Goal: Obtain resource: Obtain resource

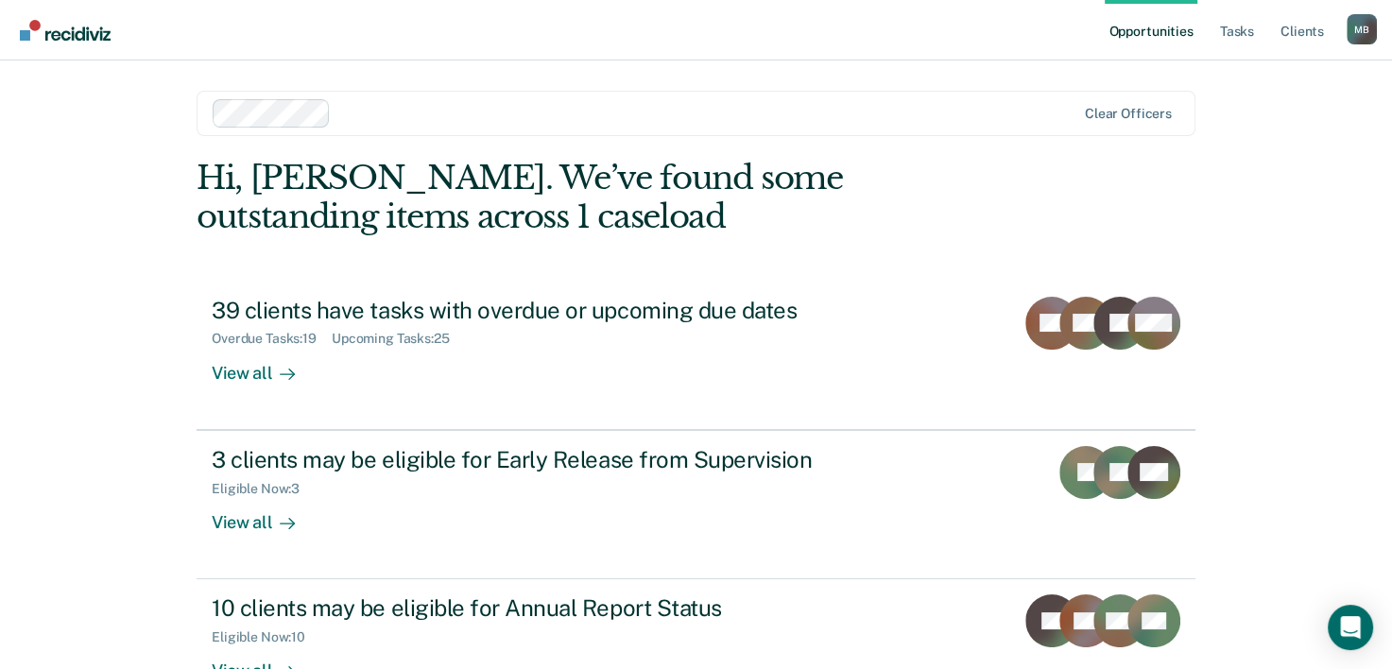
click at [1177, 31] on link "Opportunities" at bounding box center [1150, 30] width 92 height 60
click at [1172, 37] on link "Opportunities" at bounding box center [1150, 30] width 92 height 60
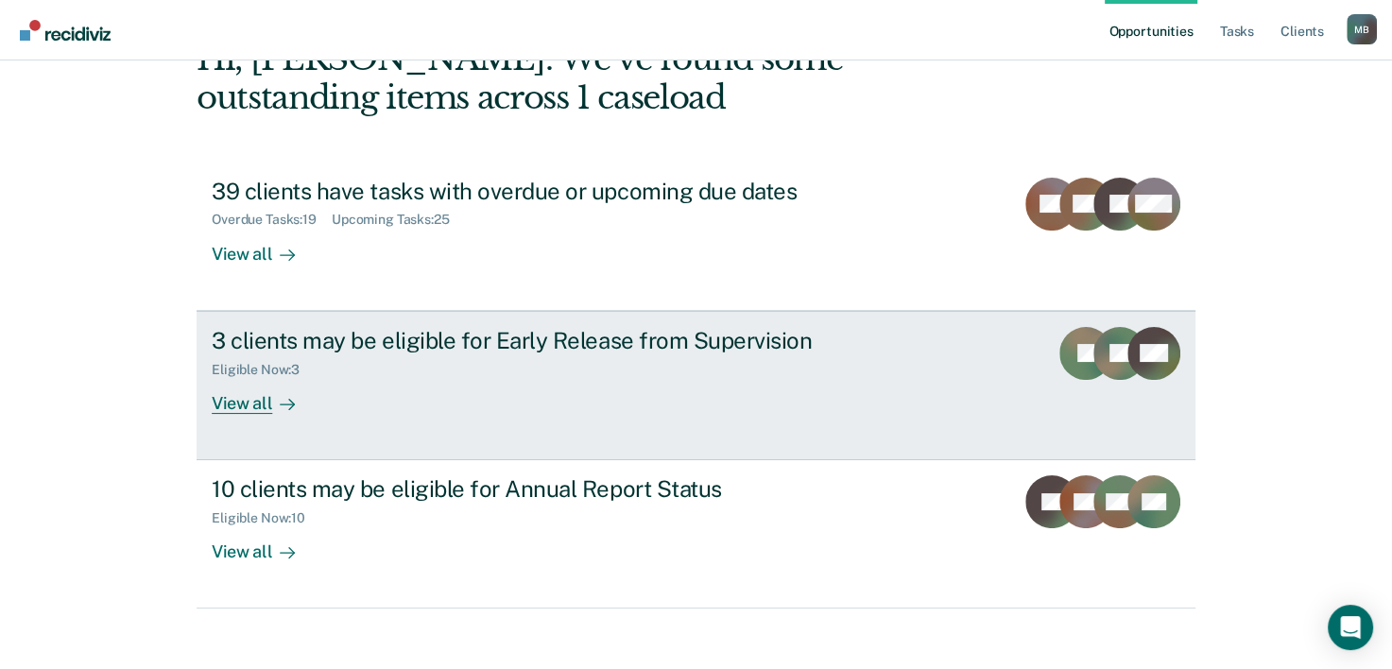
scroll to position [133, 0]
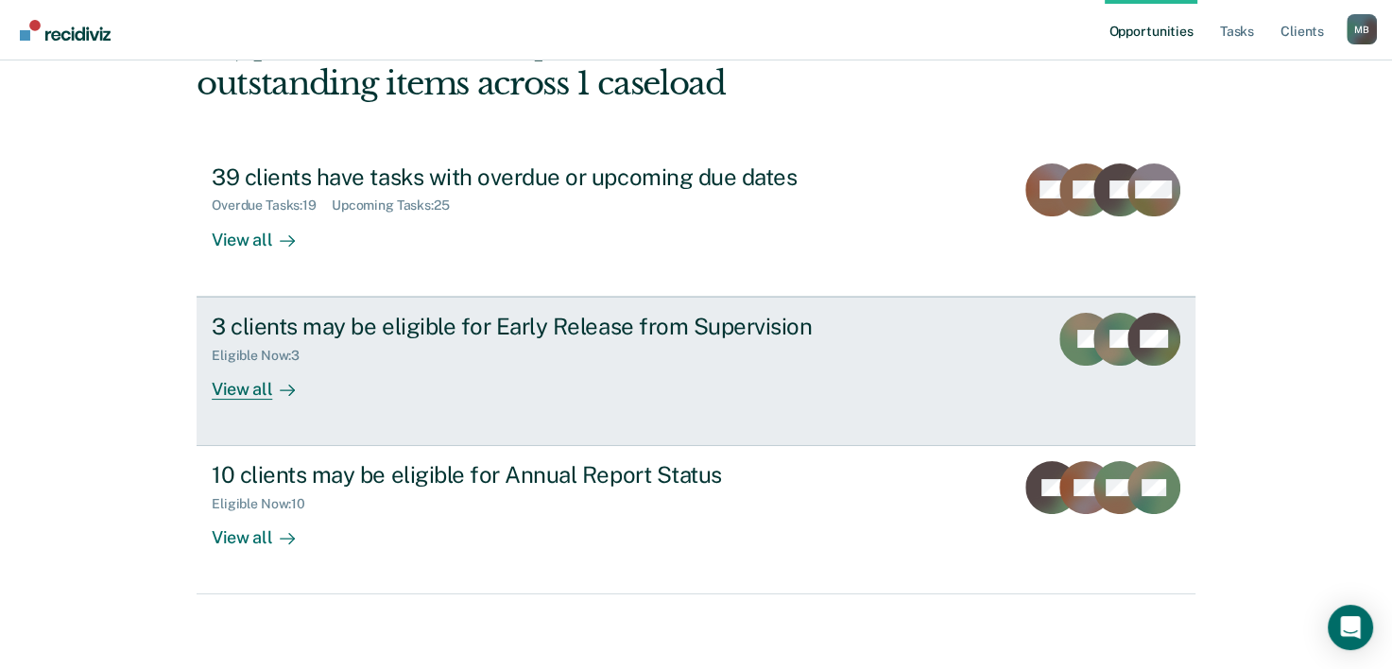
click at [273, 353] on div "Eligible Now : 3" at bounding box center [263, 356] width 103 height 16
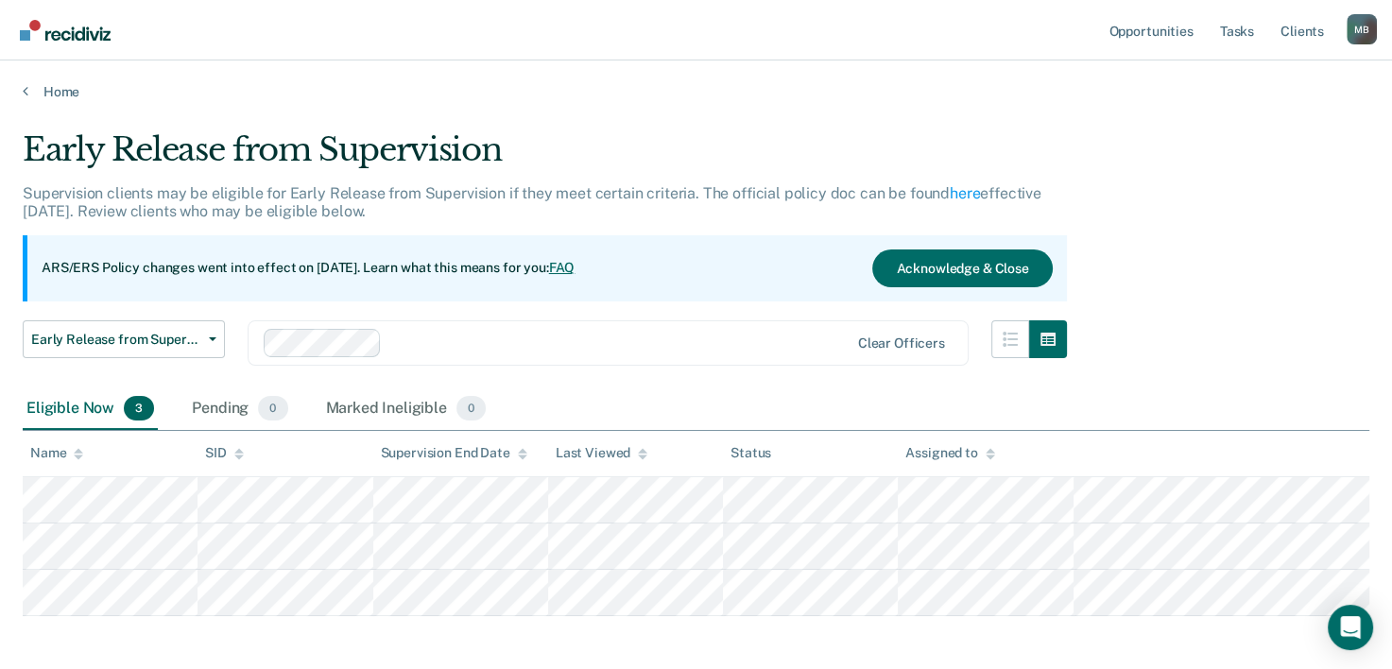
scroll to position [81, 0]
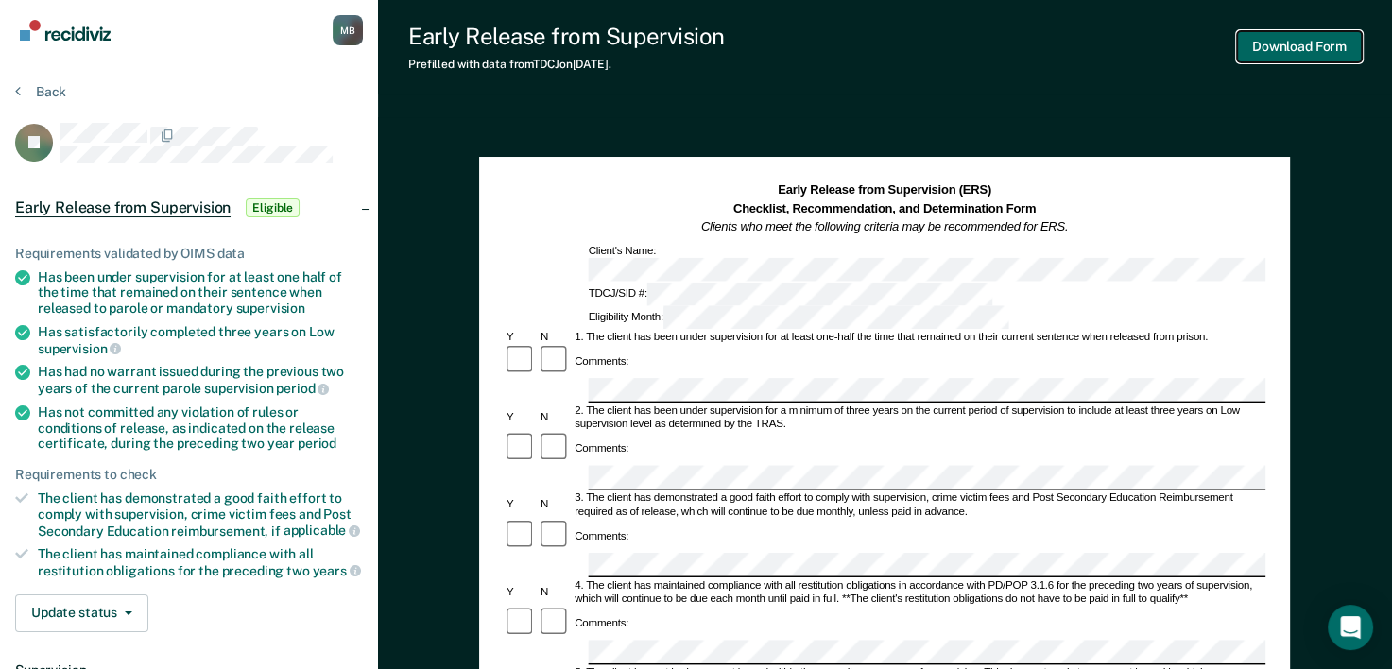
click at [1285, 41] on button "Download Form" at bounding box center [1299, 46] width 125 height 31
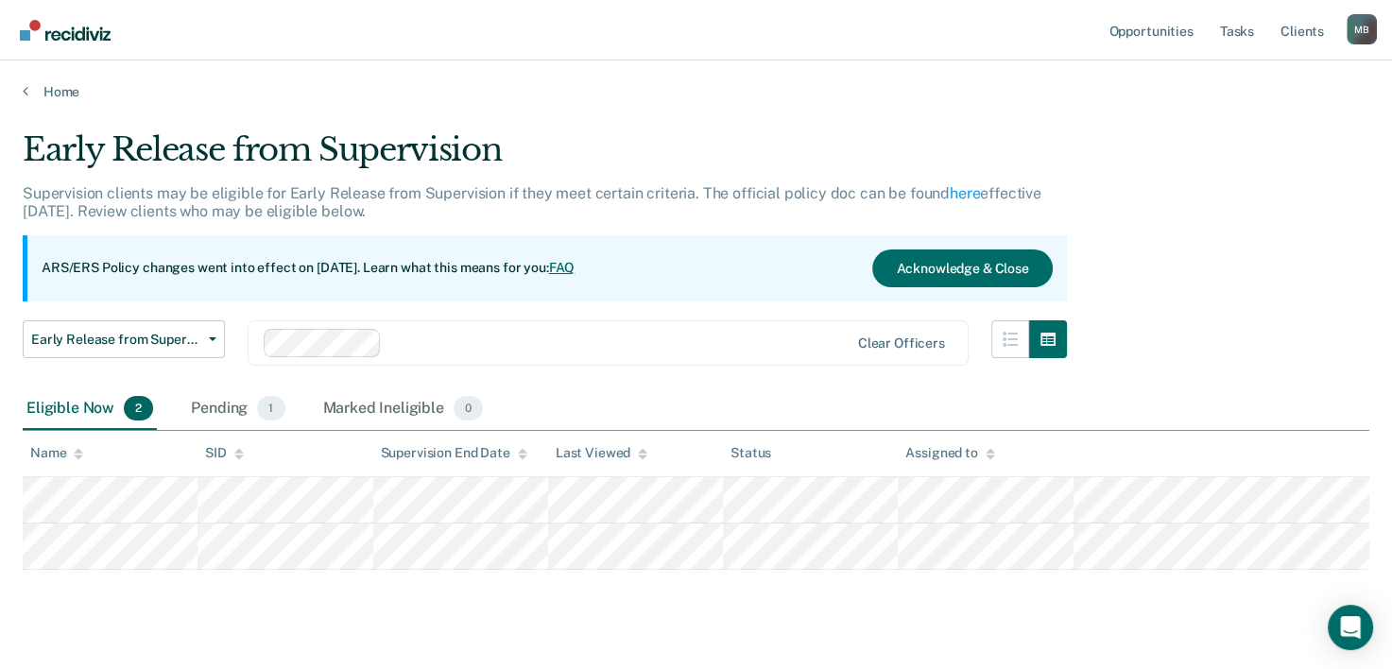
scroll to position [34, 0]
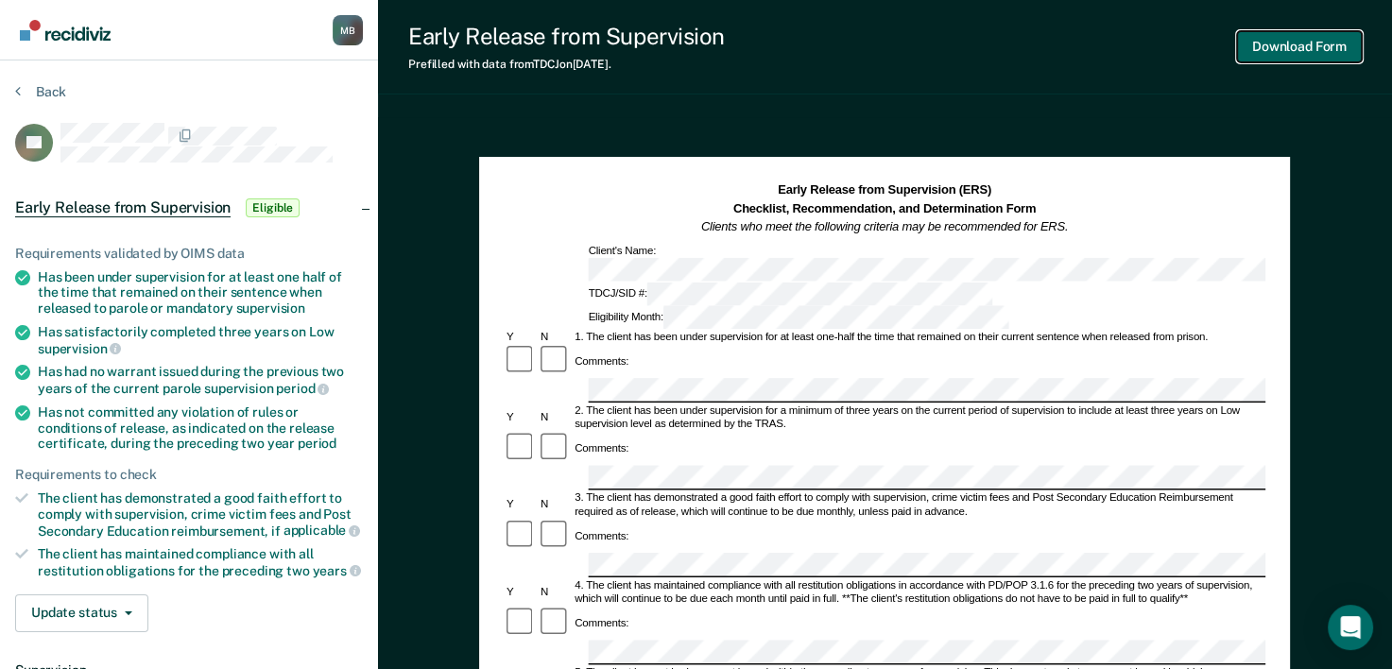
click at [1319, 50] on button "Download Form" at bounding box center [1299, 46] width 125 height 31
click at [1326, 55] on button "Download Form" at bounding box center [1299, 46] width 125 height 31
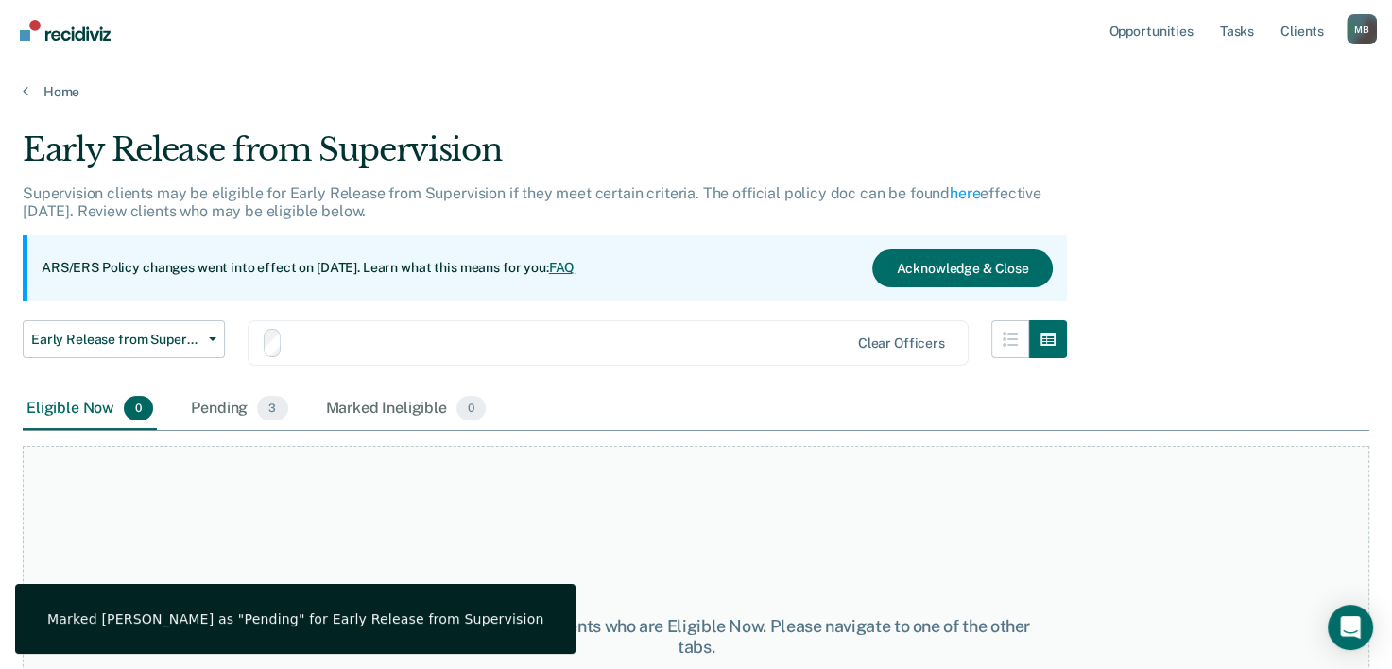
scroll to position [34, 0]
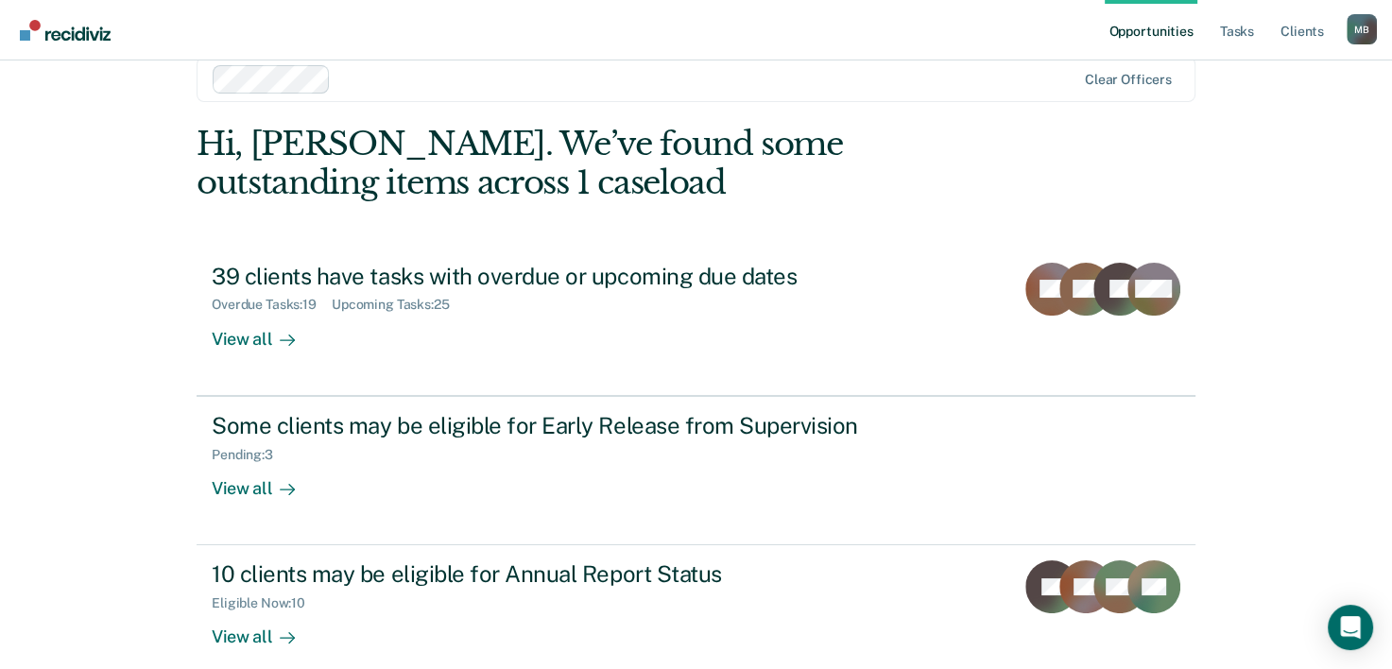
scroll to position [133, 0]
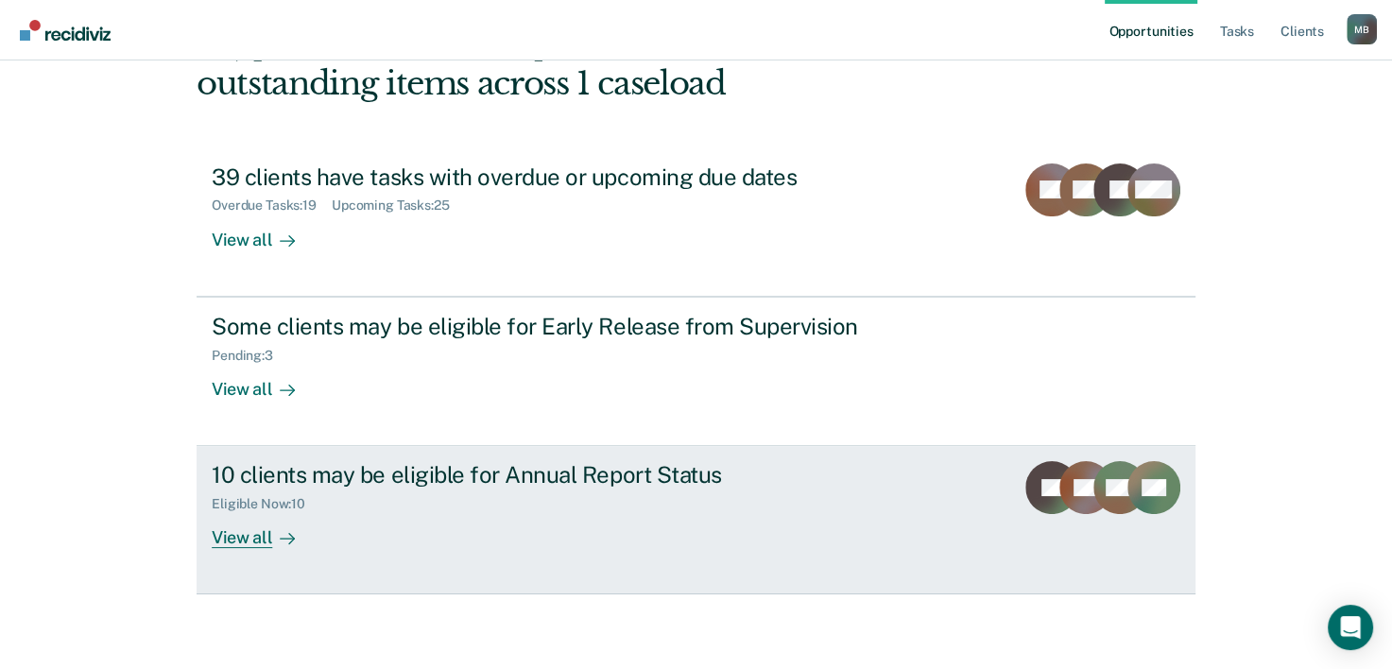
click at [605, 485] on div "10 clients may be eligible for Annual Report Status" at bounding box center [543, 474] width 663 height 27
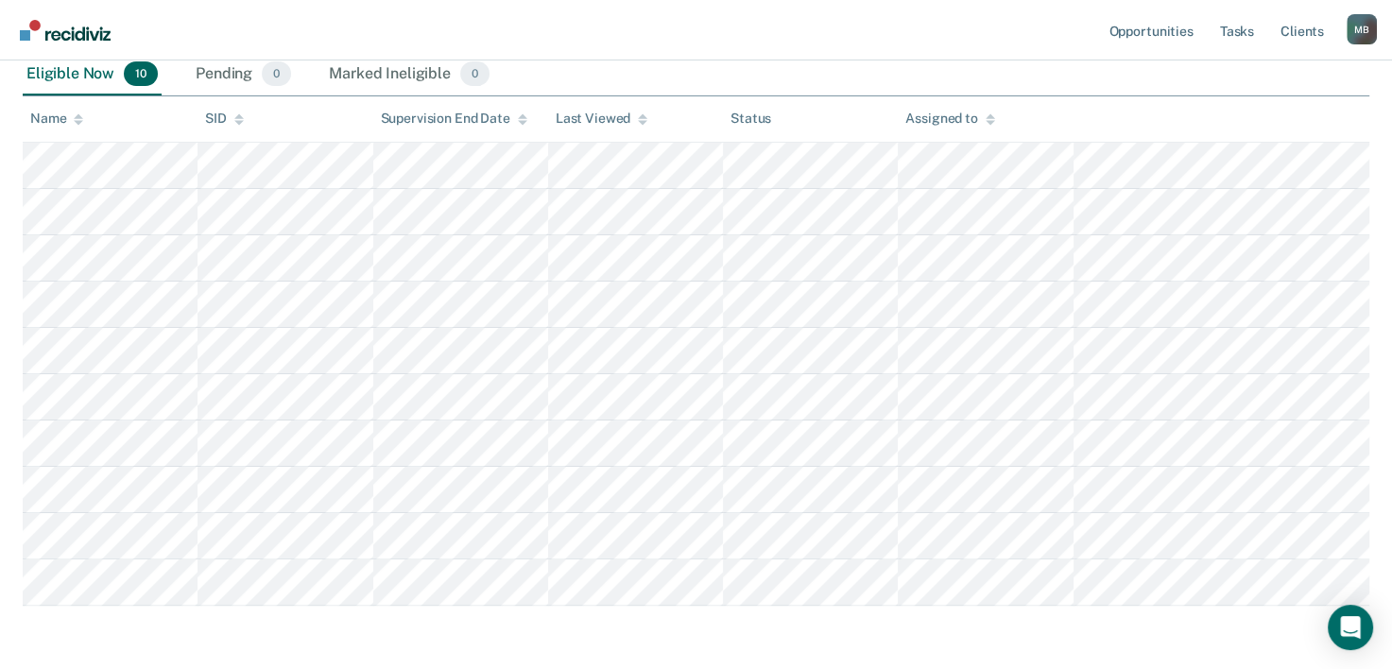
scroll to position [378, 0]
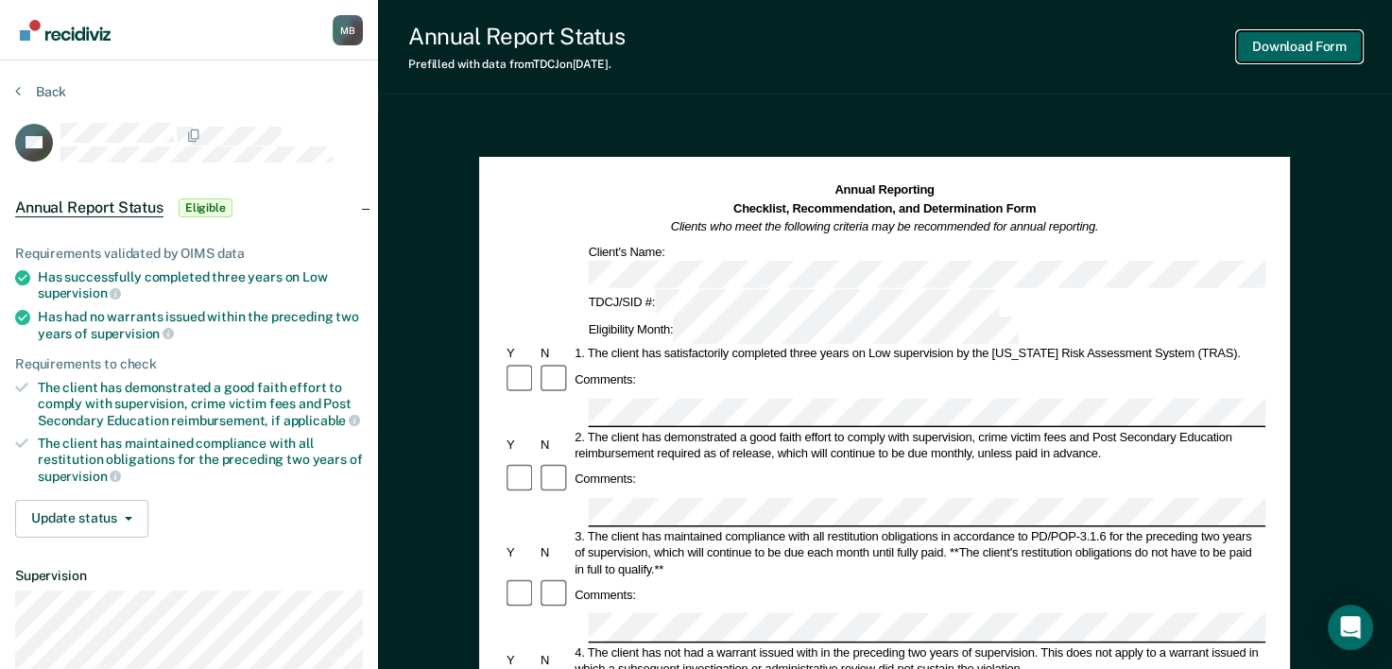
click at [1316, 51] on button "Download Form" at bounding box center [1299, 46] width 125 height 31
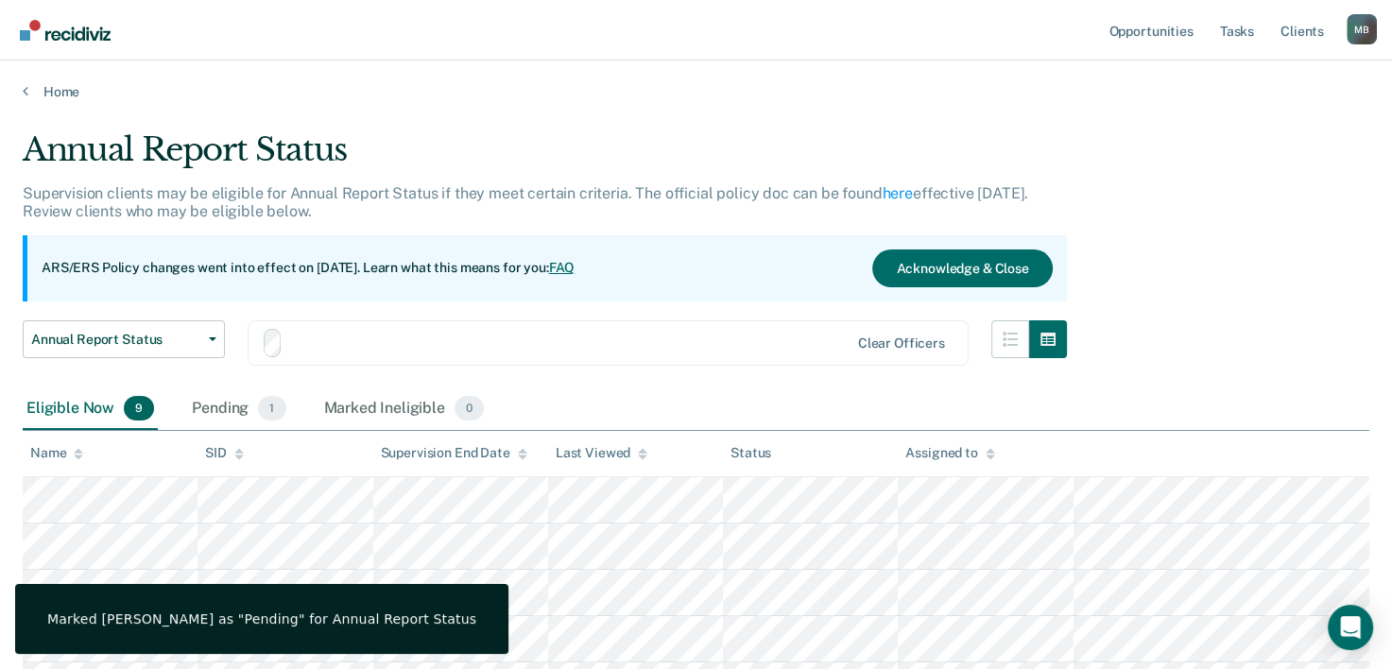
scroll to position [359, 0]
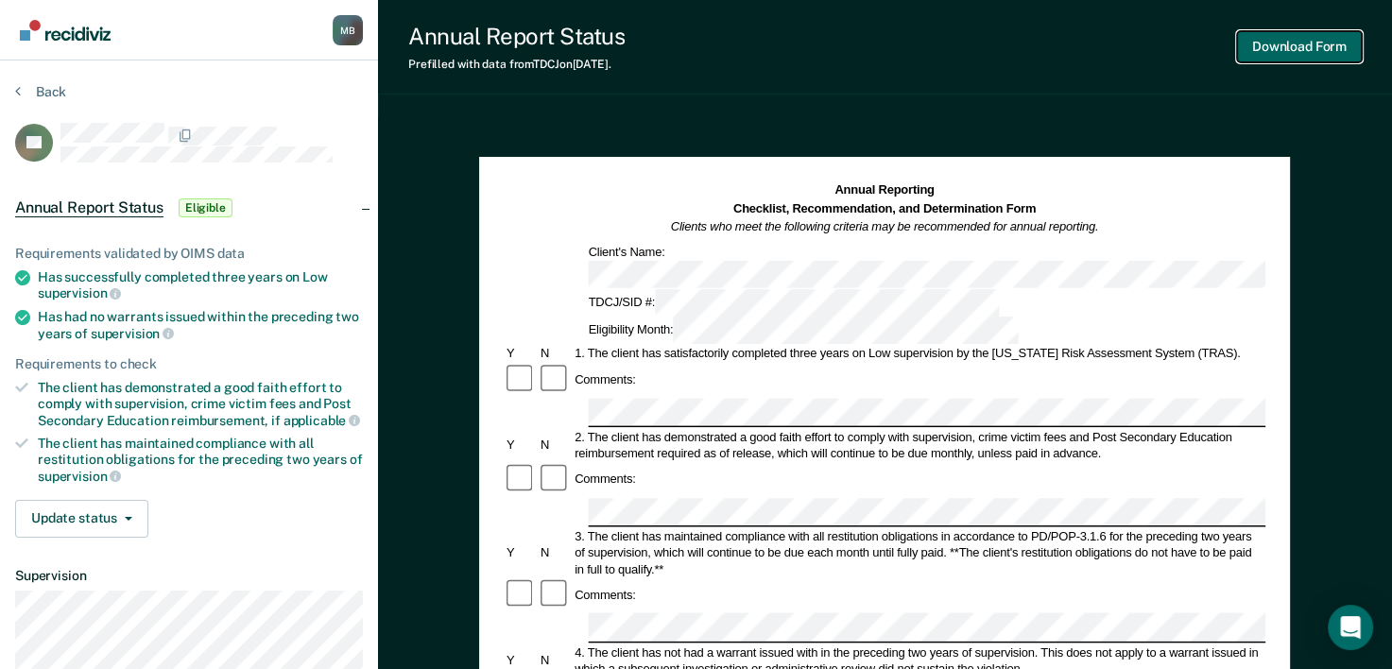
click at [1329, 49] on button "Download Form" at bounding box center [1299, 46] width 125 height 31
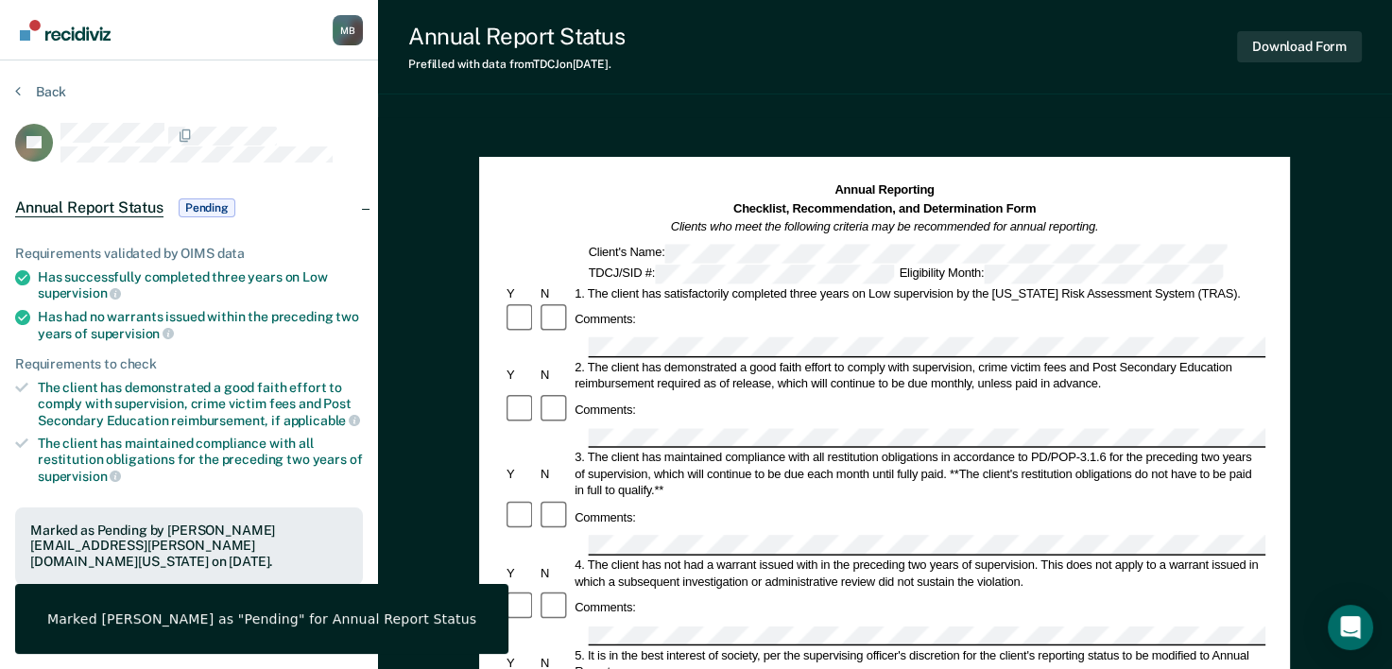
scroll to position [313, 0]
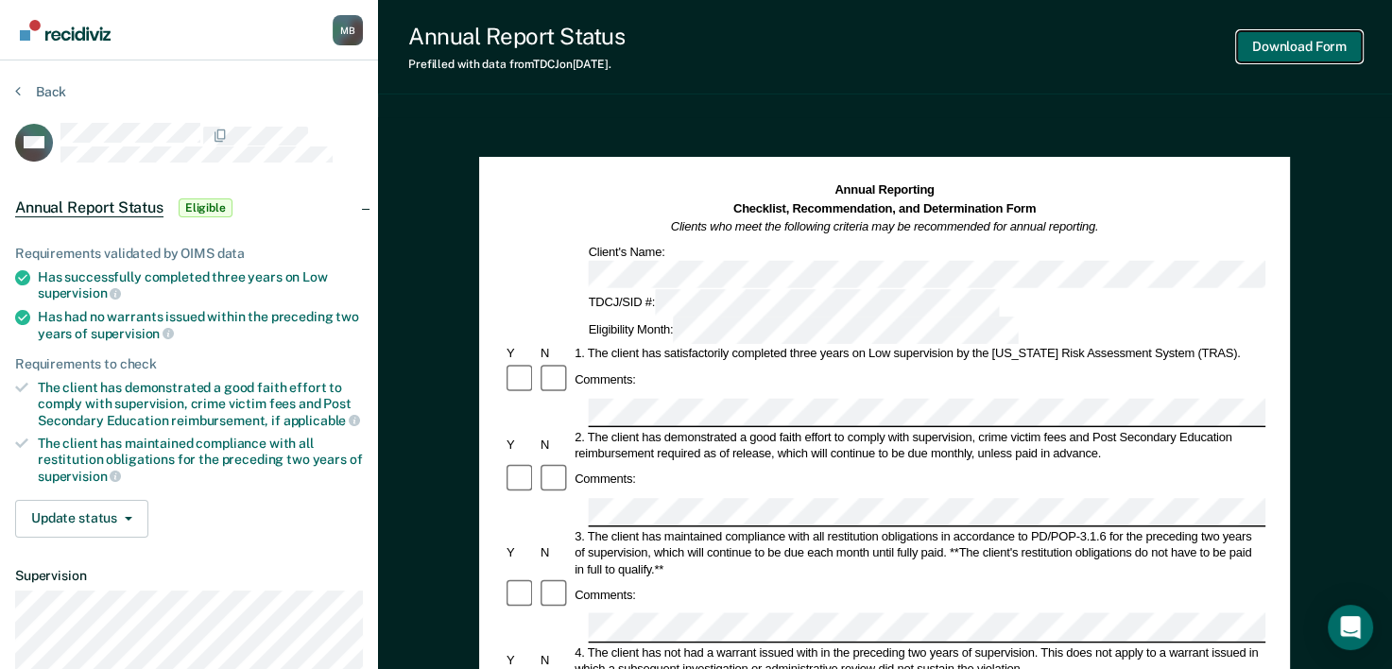
click at [1327, 46] on button "Download Form" at bounding box center [1299, 46] width 125 height 31
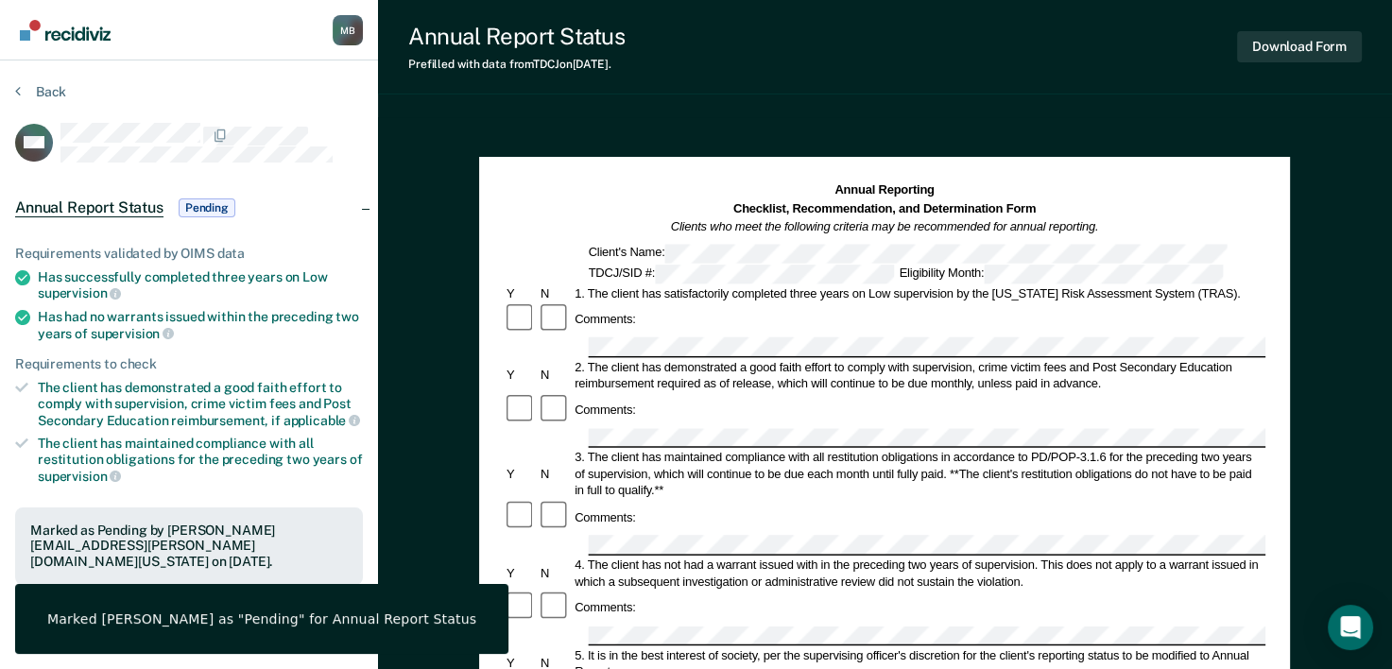
scroll to position [266, 0]
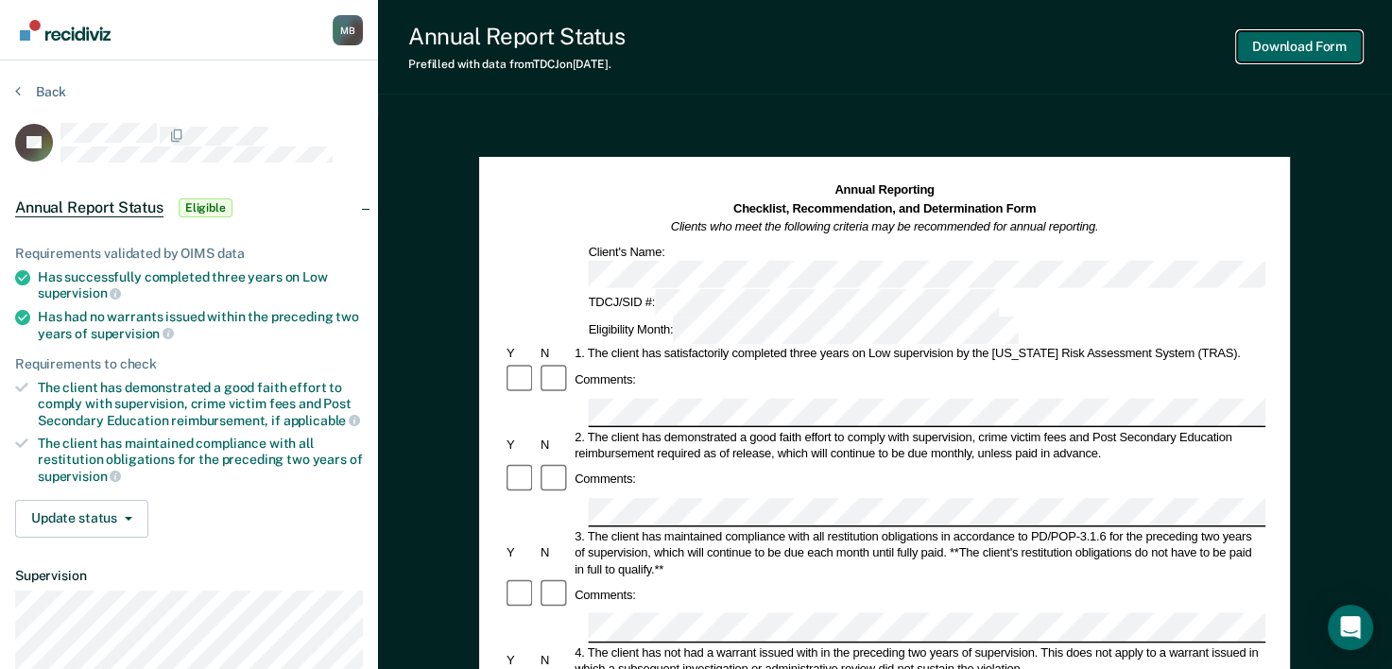
click at [1323, 47] on button "Download Form" at bounding box center [1299, 46] width 125 height 31
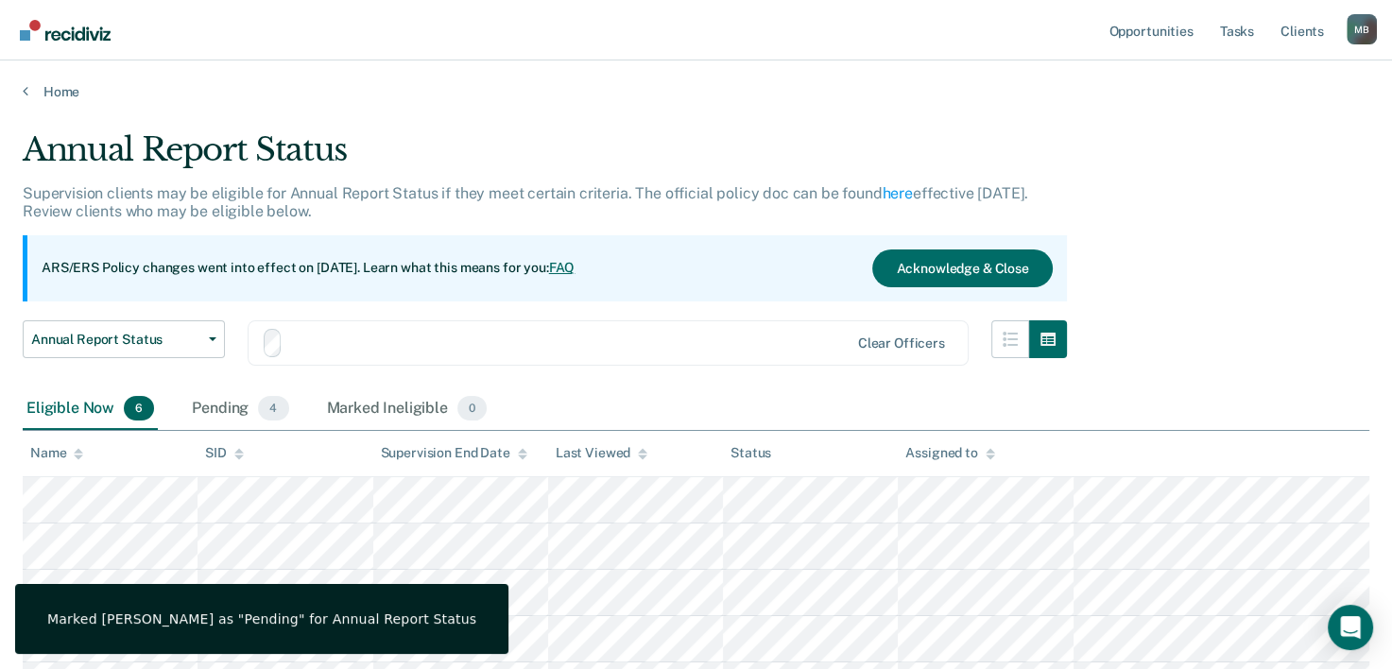
scroll to position [219, 0]
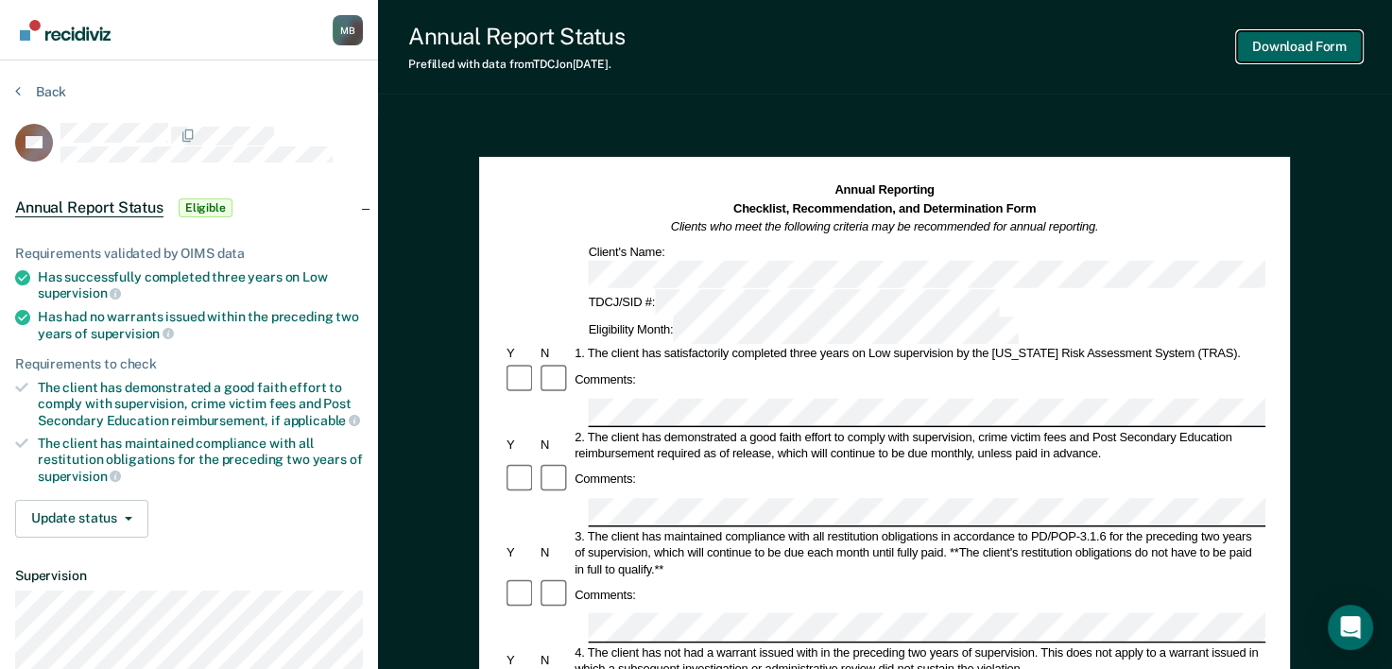
click at [1335, 49] on button "Download Form" at bounding box center [1299, 46] width 125 height 31
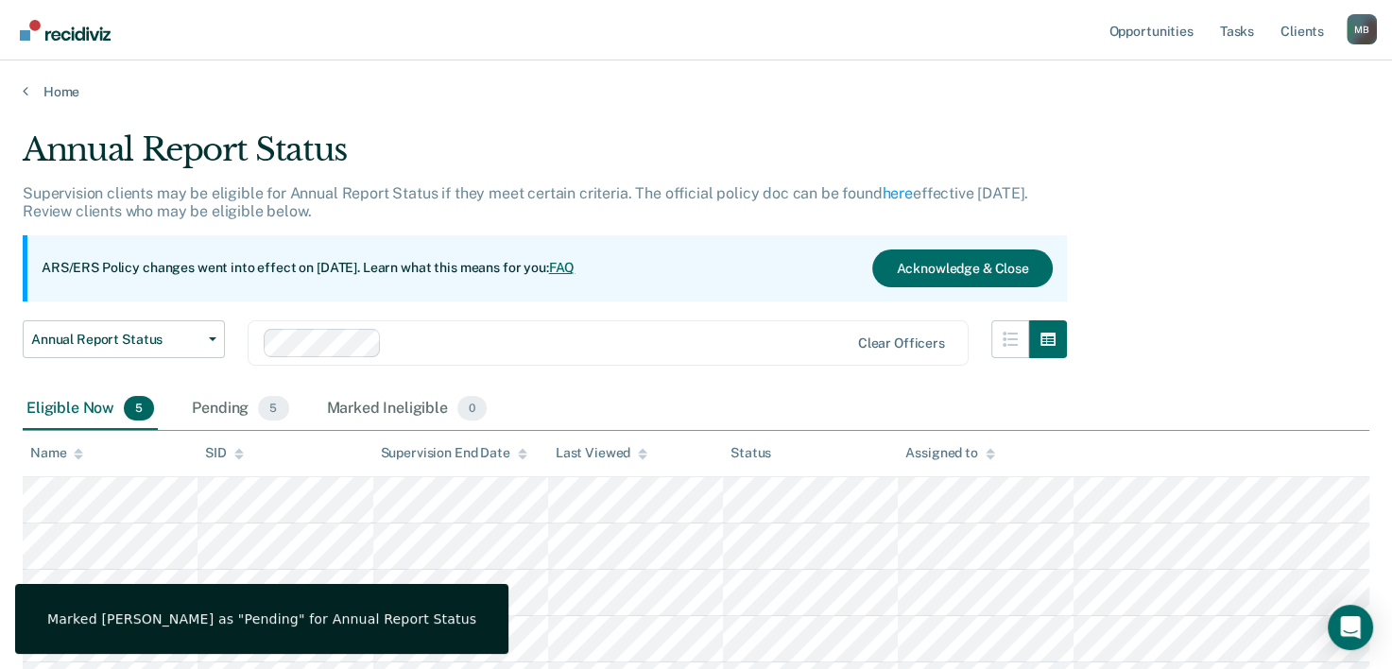
scroll to position [174, 0]
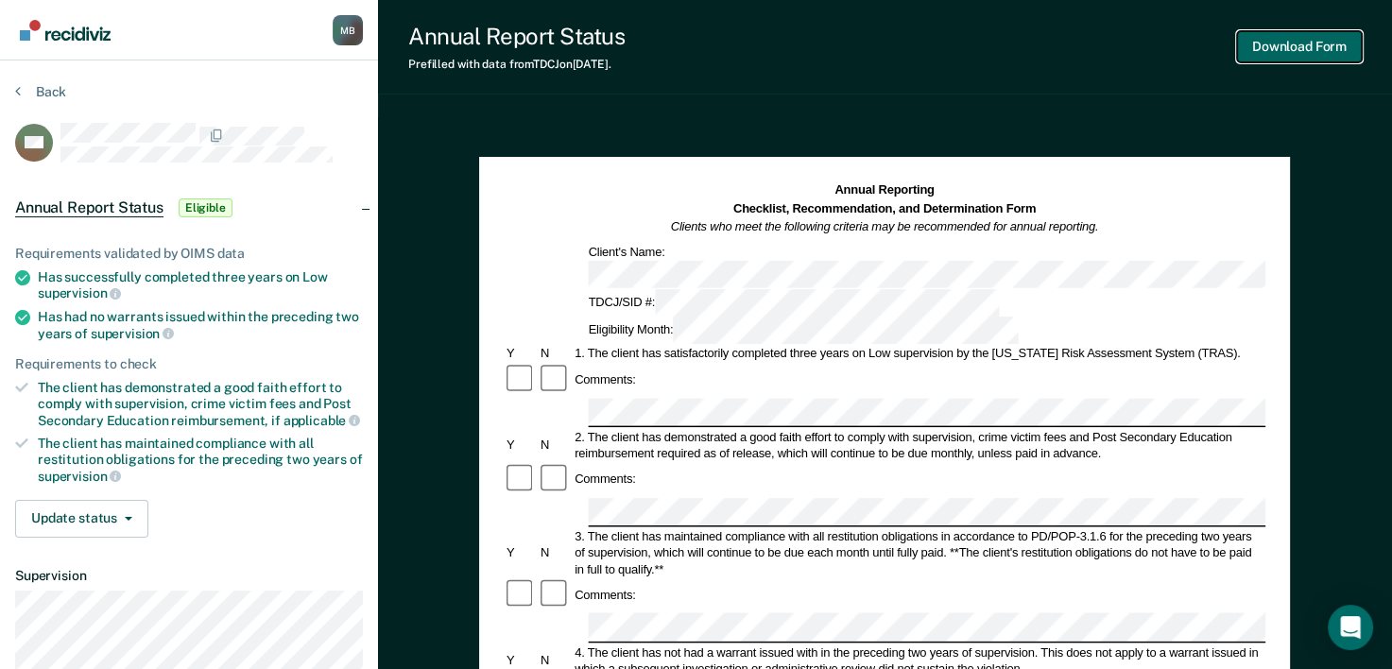
click at [1319, 53] on button "Download Form" at bounding box center [1299, 46] width 125 height 31
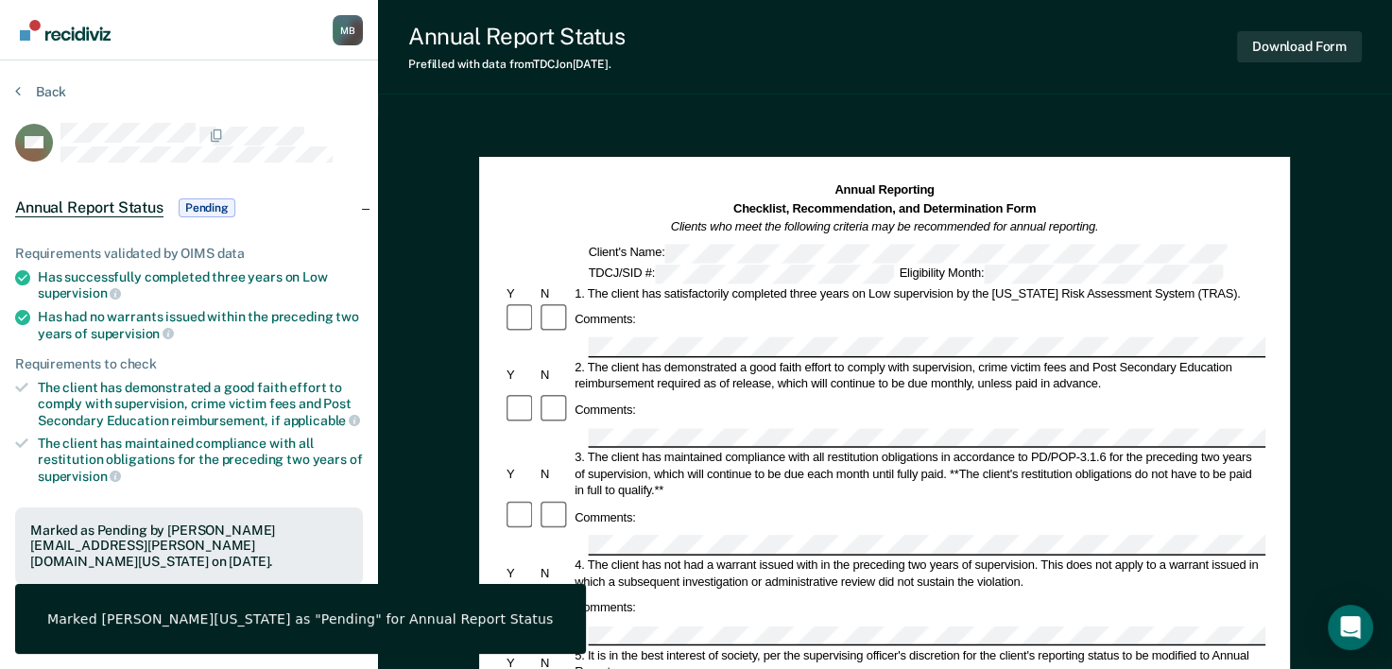
scroll to position [128, 0]
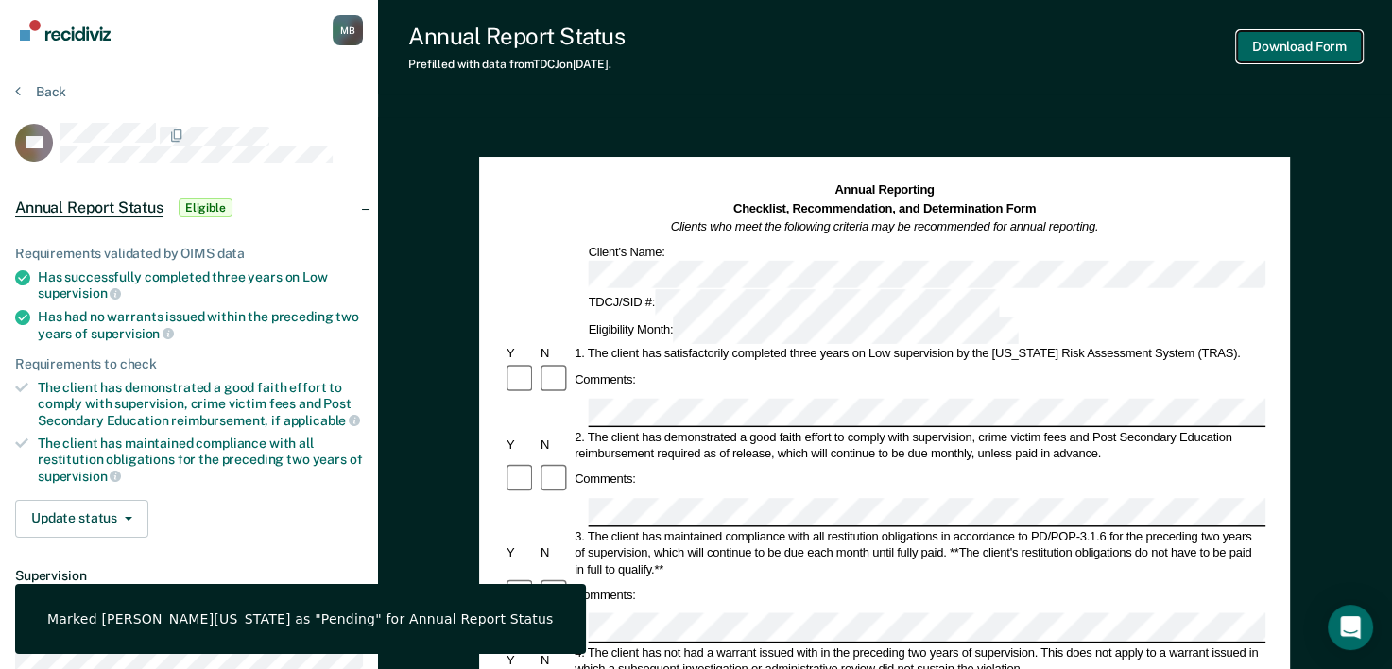
click at [1317, 47] on button "Download Form" at bounding box center [1299, 46] width 125 height 31
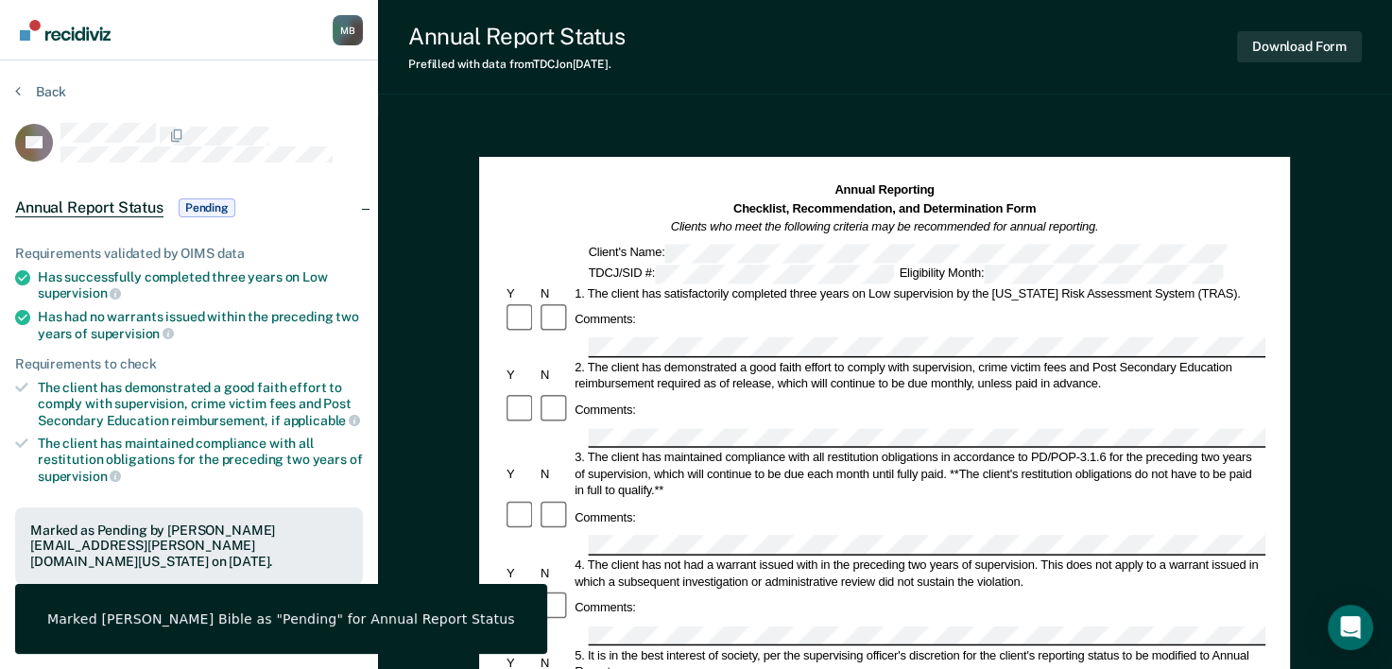
scroll to position [81, 0]
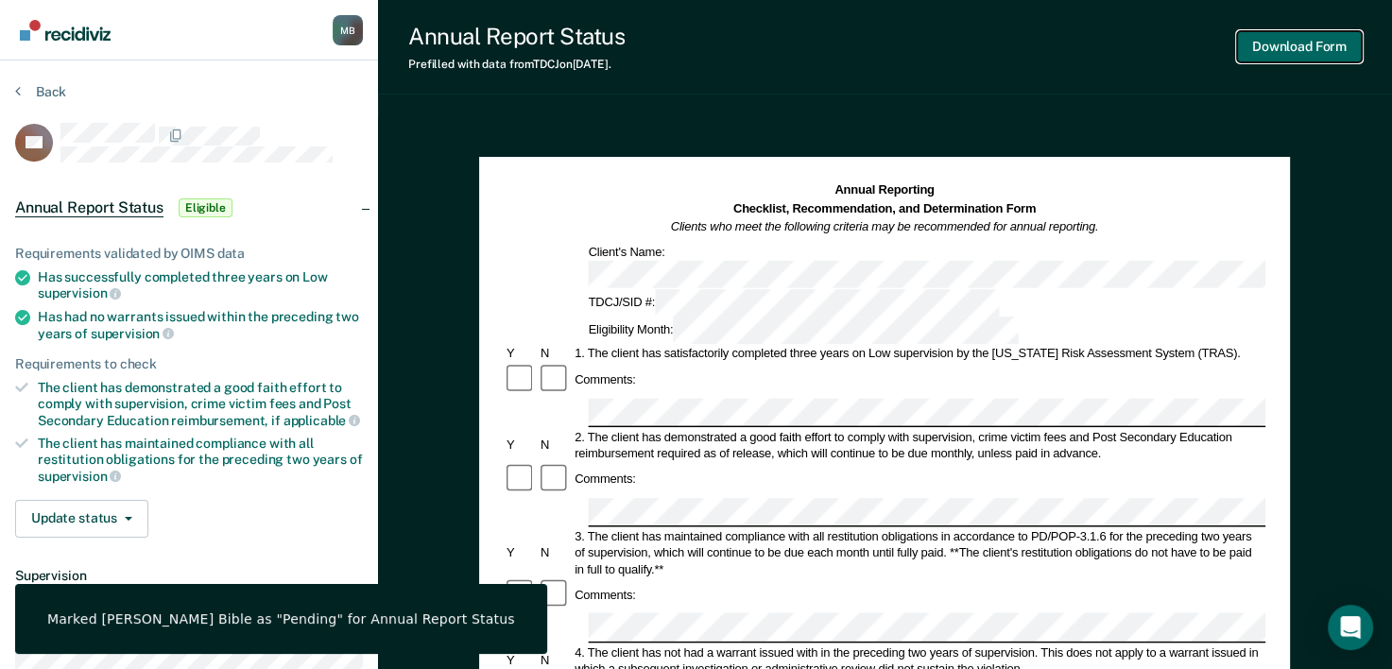
click at [1319, 51] on button "Download Form" at bounding box center [1299, 46] width 125 height 31
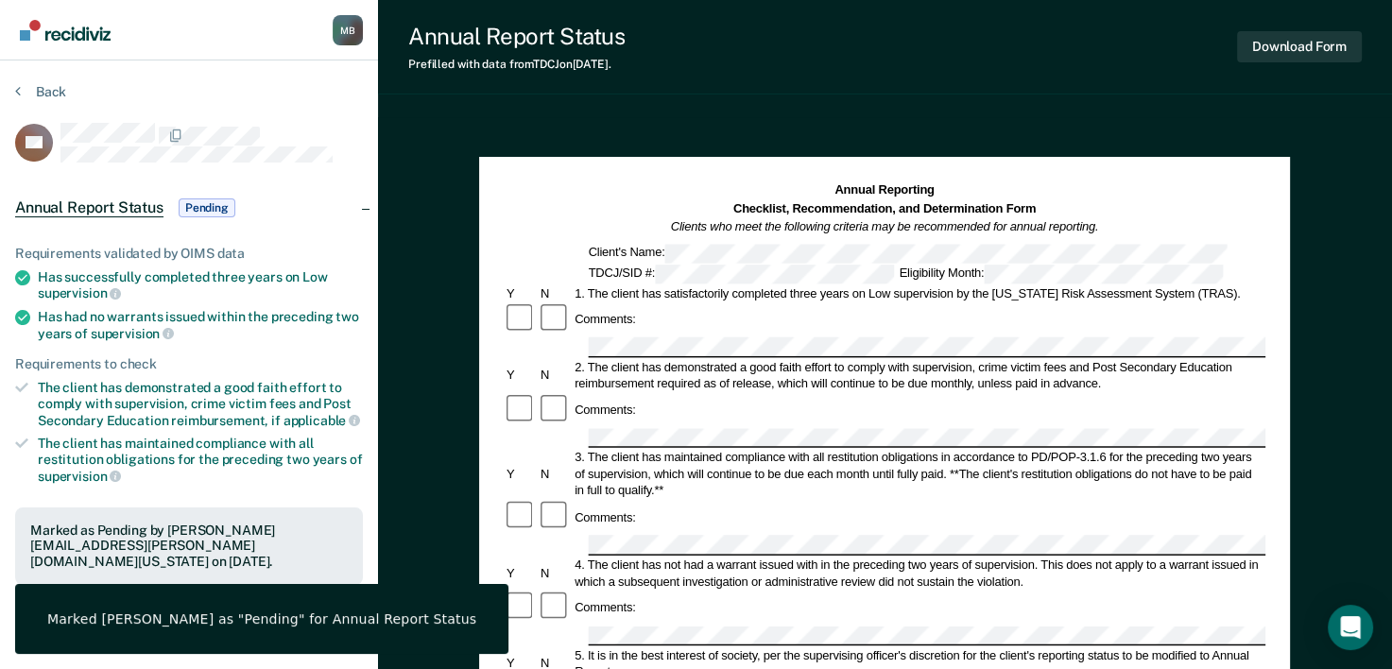
scroll to position [34, 0]
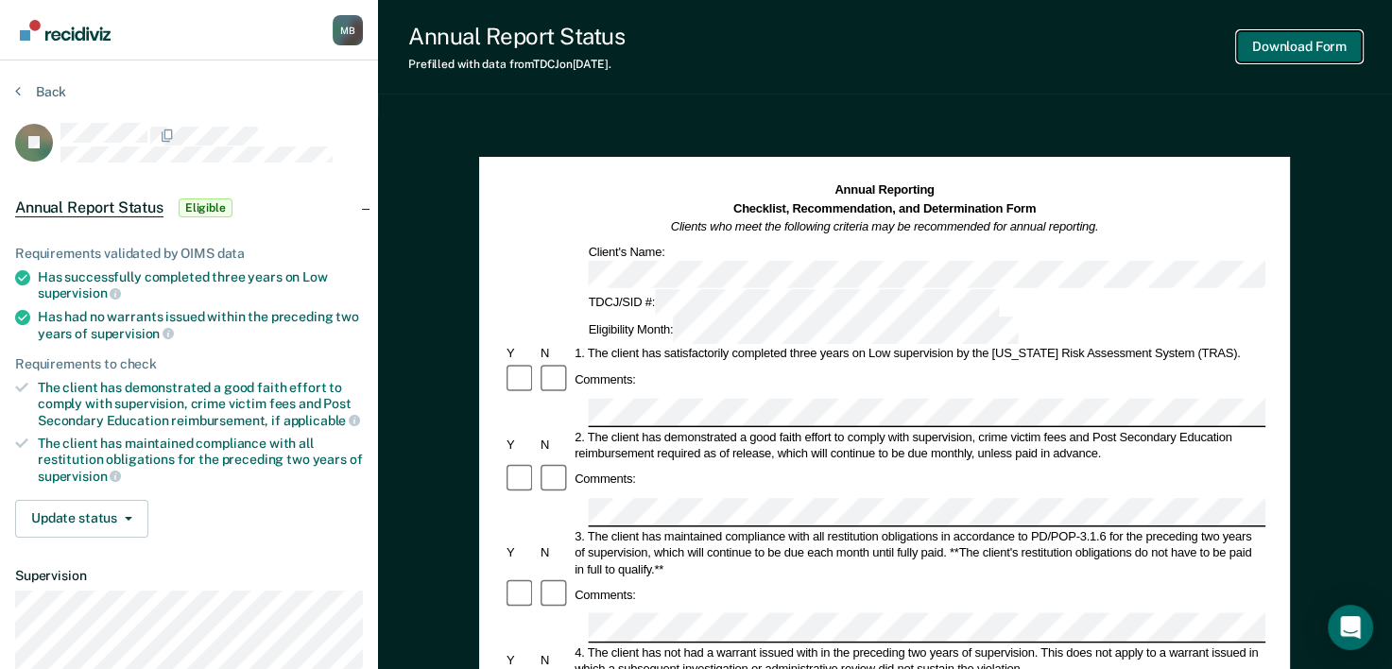
click at [1316, 47] on button "Download Form" at bounding box center [1299, 46] width 125 height 31
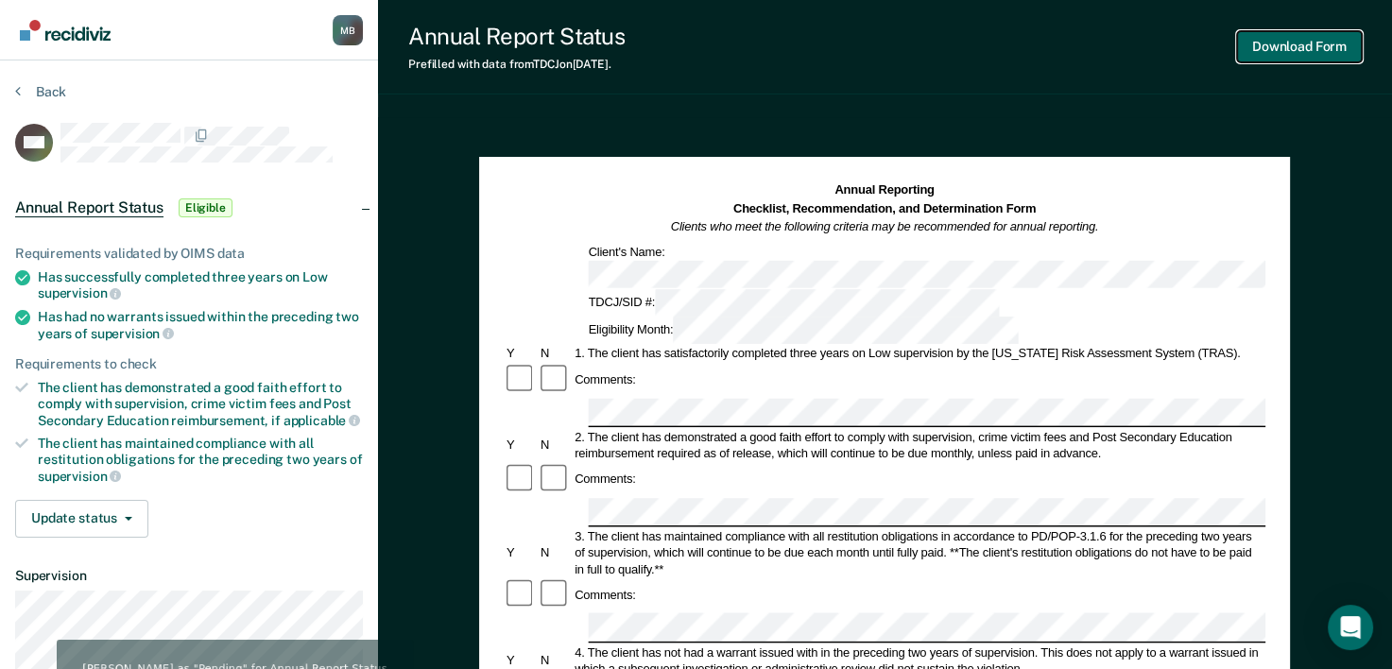
click at [1327, 48] on button "Download Form" at bounding box center [1299, 46] width 125 height 31
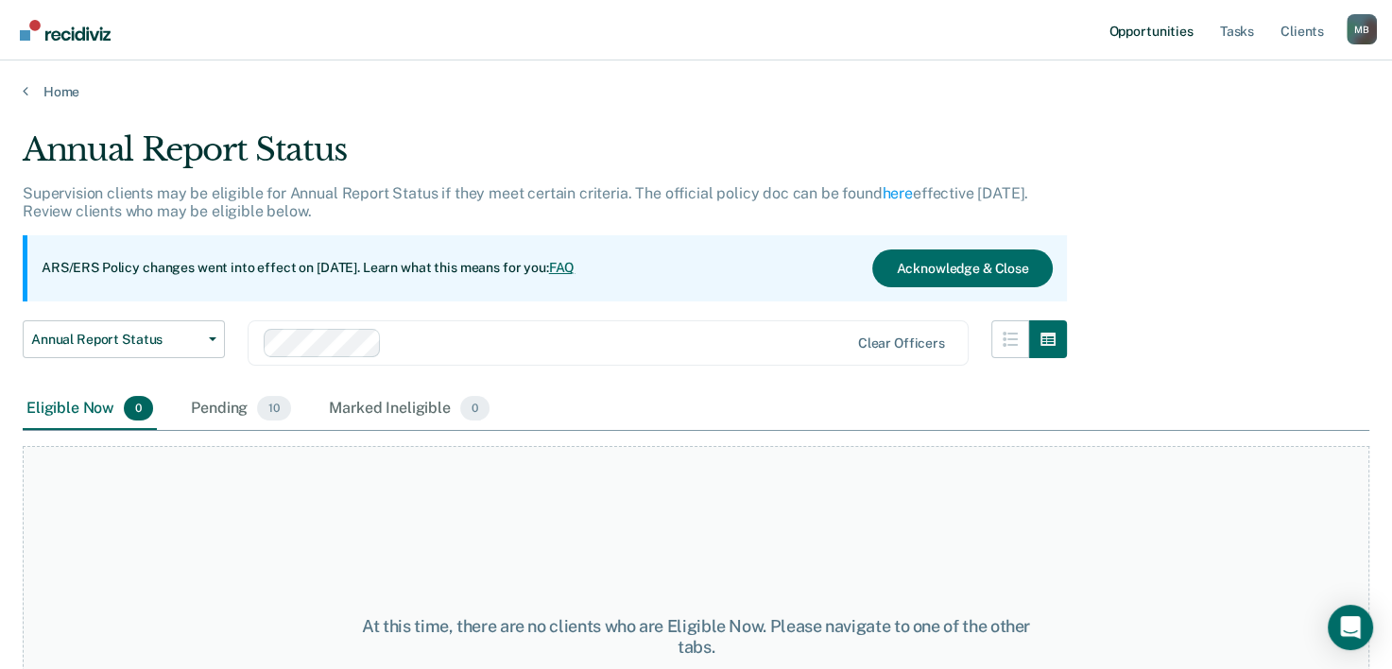
click at [1148, 28] on link "Opportunities" at bounding box center [1150, 30] width 92 height 60
